Goal: Browse casually: Explore the website without a specific task or goal

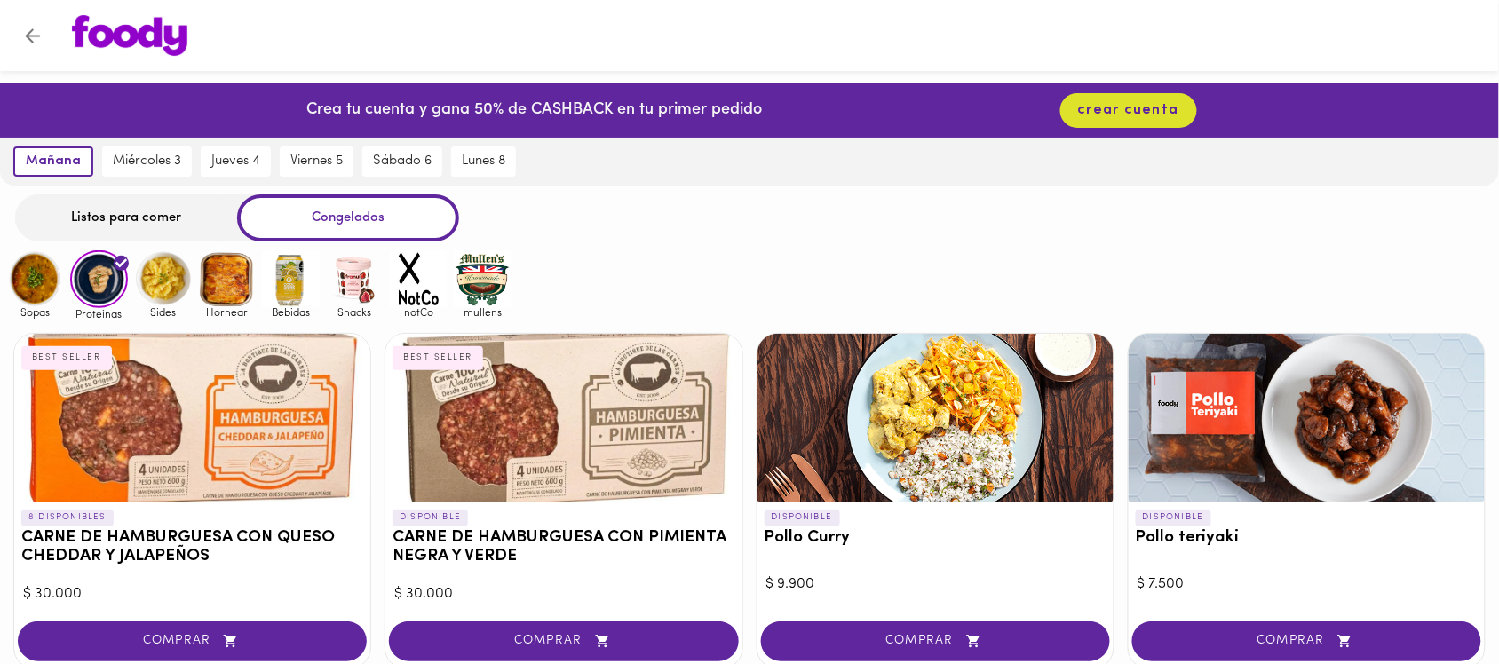
click at [166, 284] on img at bounding box center [163, 279] width 58 height 58
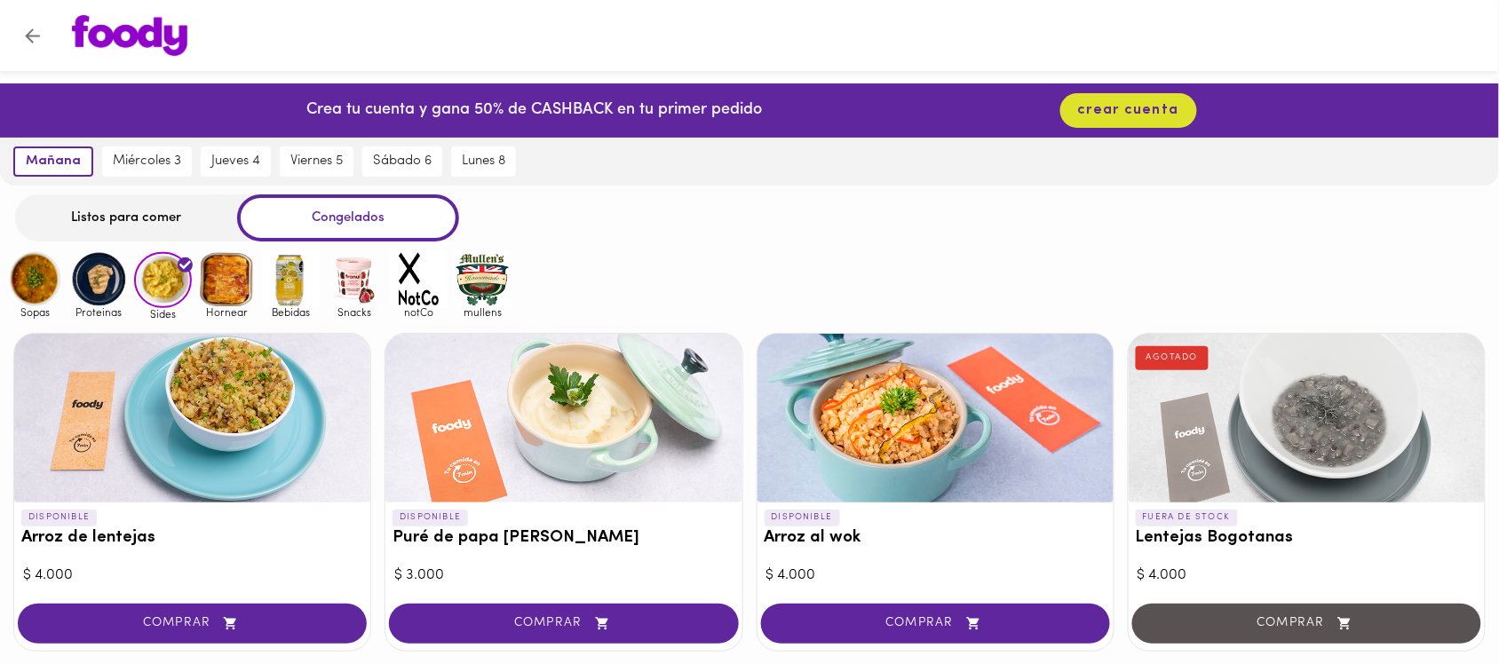
click at [232, 275] on img at bounding box center [227, 279] width 58 height 58
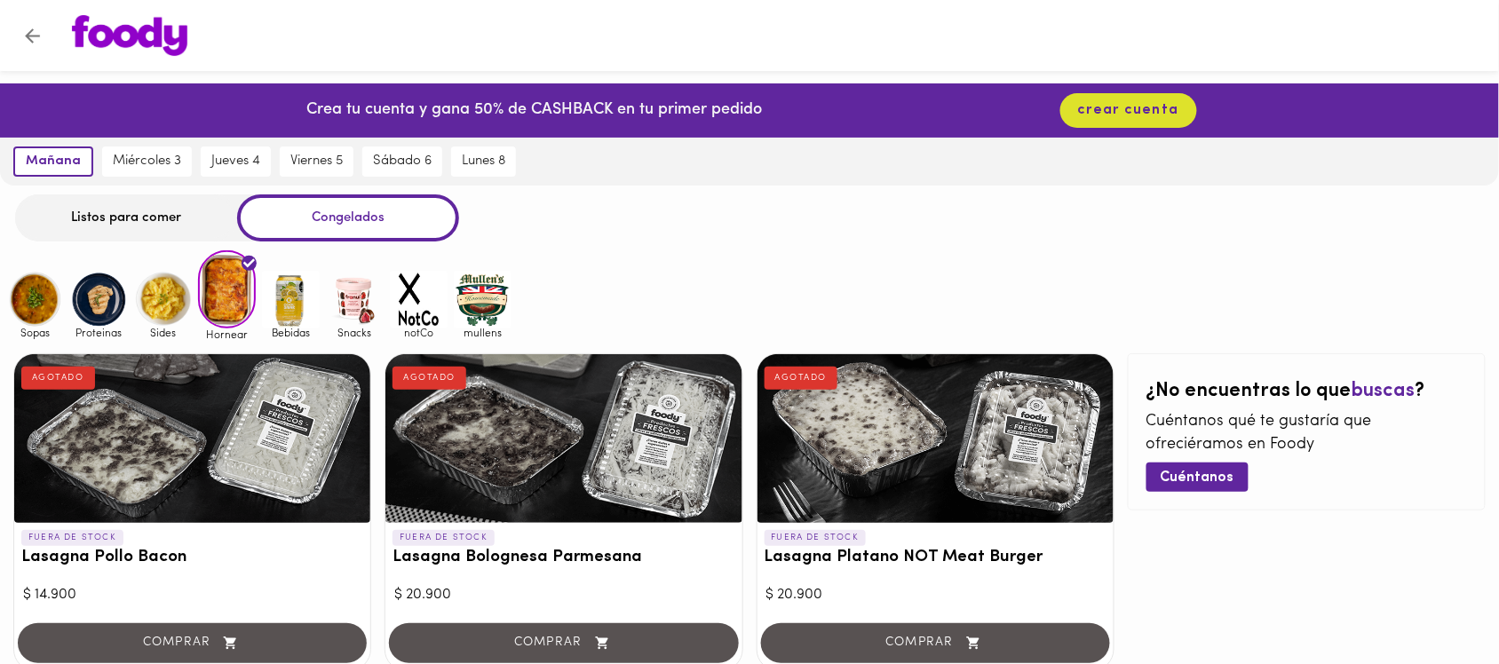
click at [282, 300] on img at bounding box center [291, 300] width 58 height 58
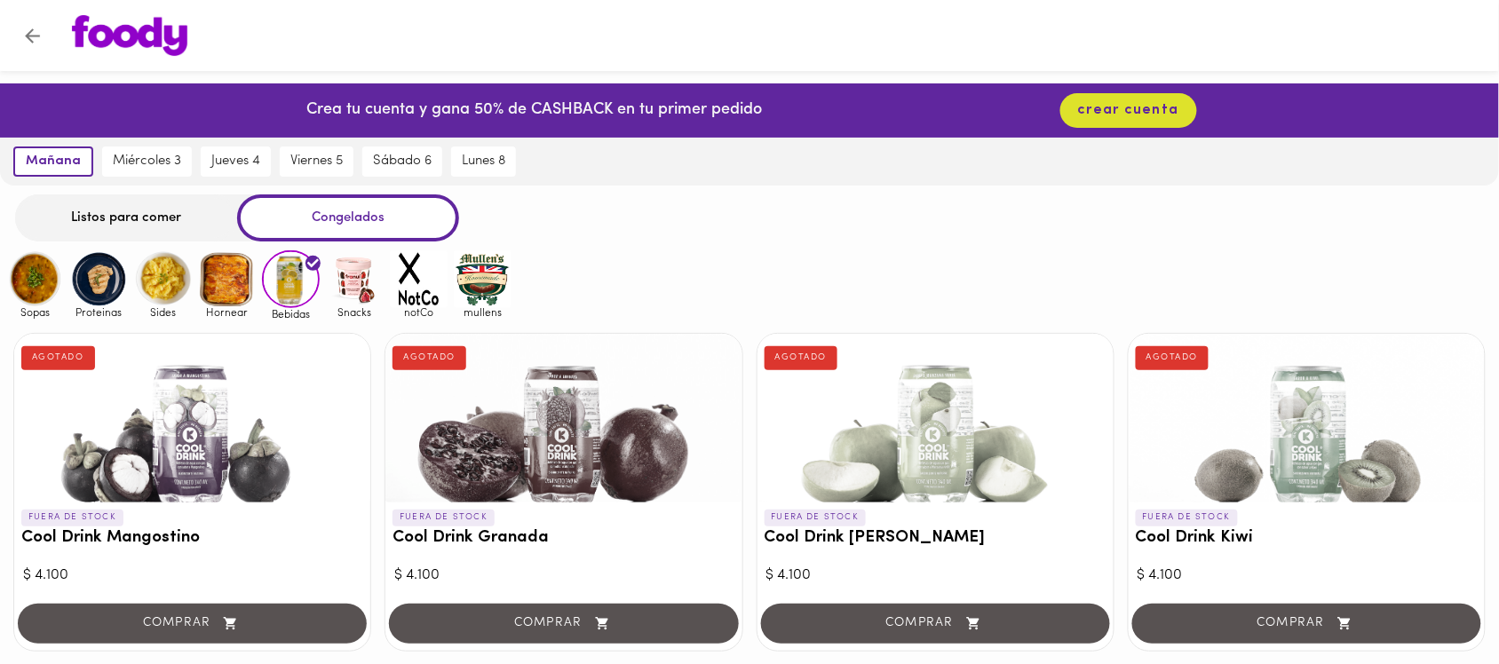
click at [347, 272] on img at bounding box center [355, 279] width 58 height 58
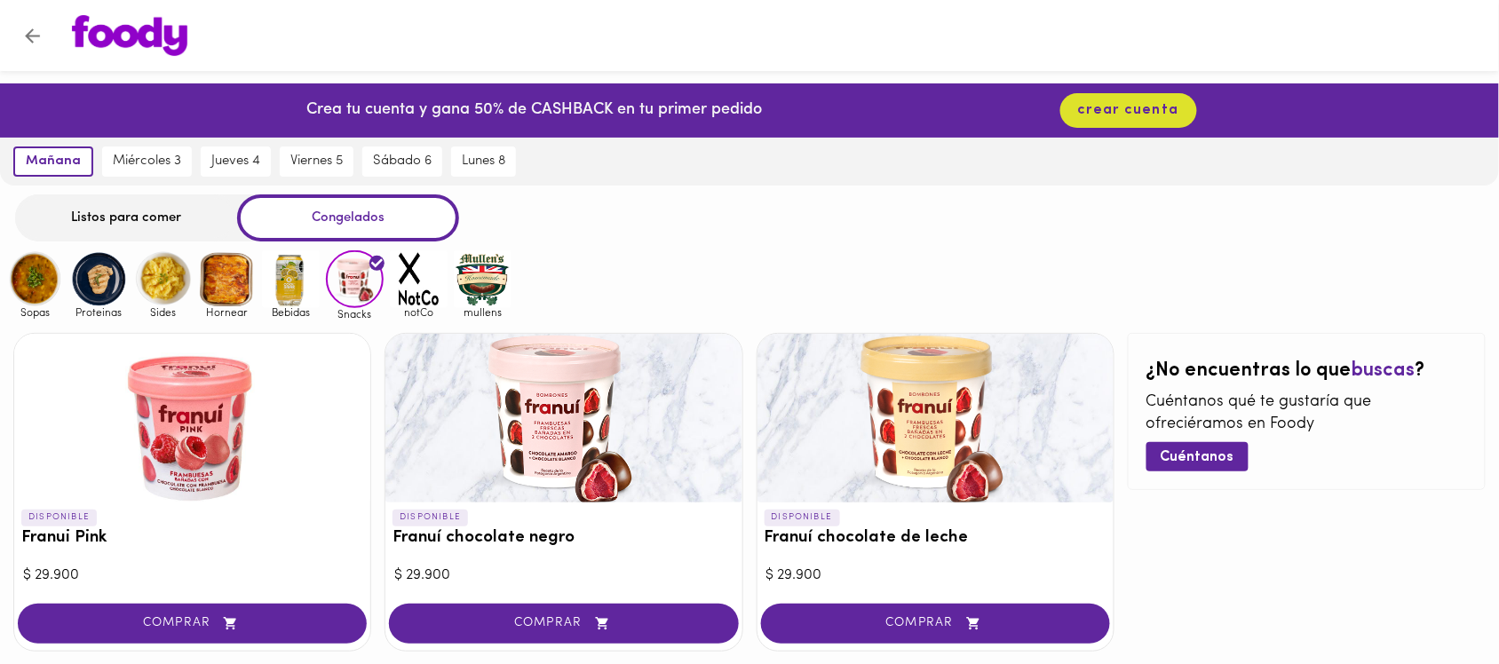
click at [49, 278] on img at bounding box center [35, 279] width 58 height 58
